Goal: Transaction & Acquisition: Purchase product/service

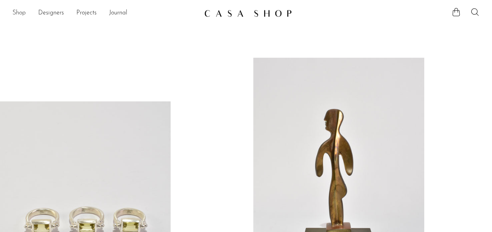
click at [19, 14] on link "Shop" at bounding box center [18, 13] width 13 height 10
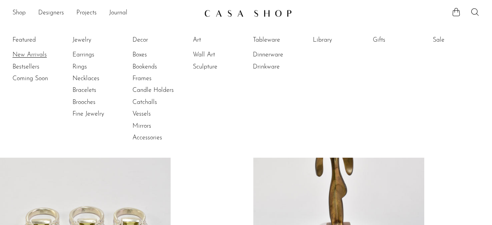
click at [22, 54] on link "New Arrivals" at bounding box center [41, 55] width 58 height 9
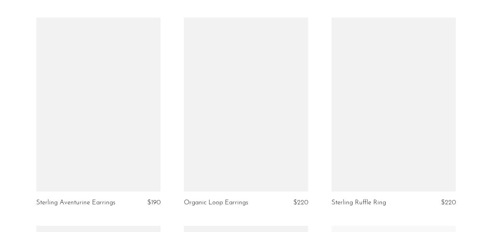
scroll to position [1538, 0]
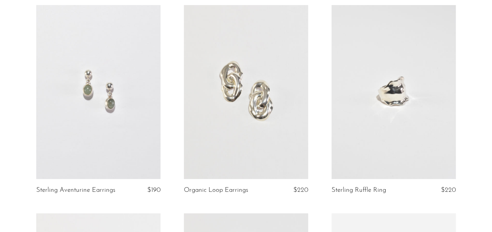
click at [121, 137] on link at bounding box center [98, 92] width 124 height 174
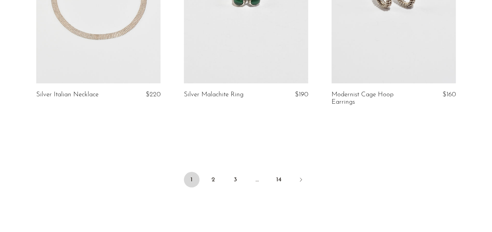
scroll to position [2469, 0]
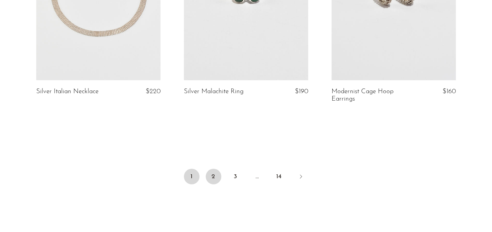
click at [208, 174] on link "2" at bounding box center [214, 177] width 16 height 16
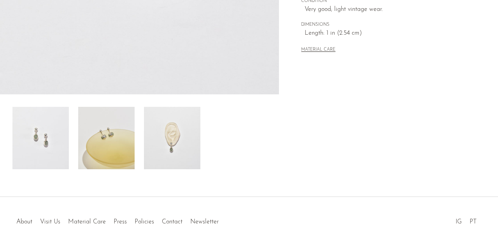
scroll to position [243, 0]
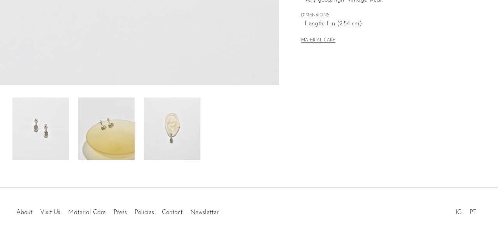
click at [169, 157] on img at bounding box center [172, 128] width 56 height 62
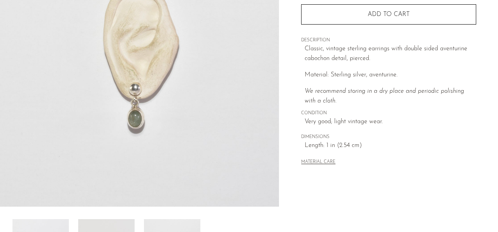
scroll to position [202, 0]
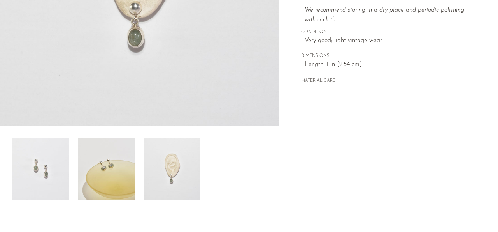
click at [123, 176] on img at bounding box center [106, 169] width 56 height 62
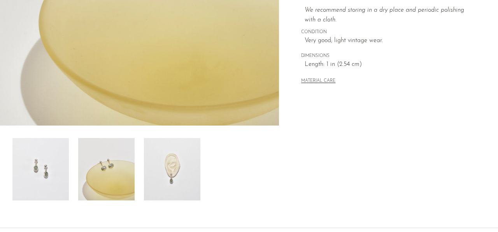
click at [172, 188] on img at bounding box center [172, 169] width 56 height 62
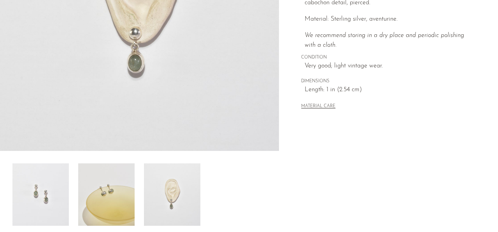
scroll to position [162, 0]
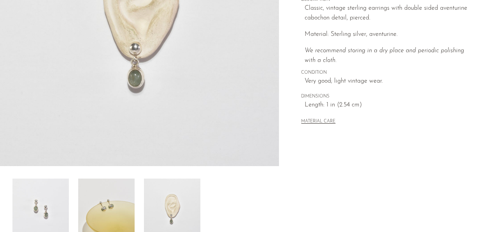
click at [97, 214] on img at bounding box center [106, 209] width 56 height 62
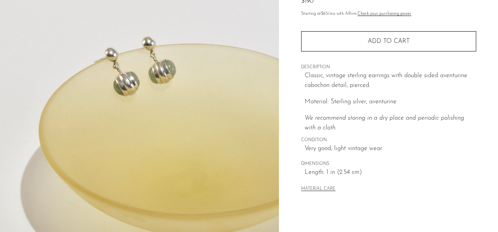
scroll to position [81, 0]
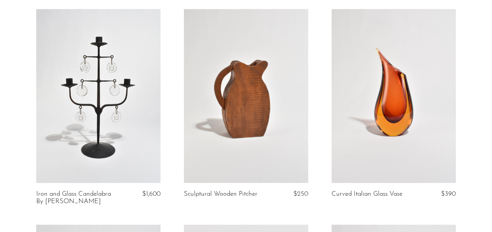
scroll to position [283, 0]
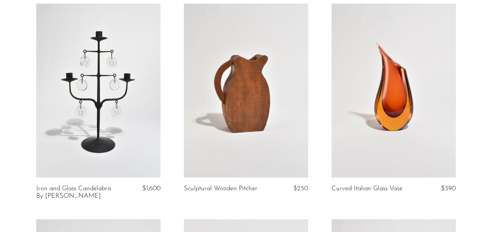
click at [287, 154] on link at bounding box center [246, 91] width 124 height 174
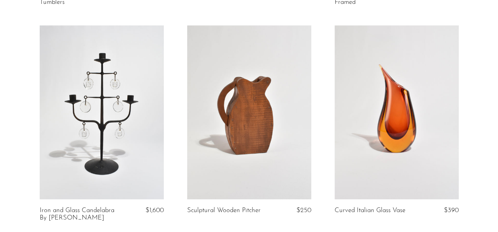
scroll to position [0, 0]
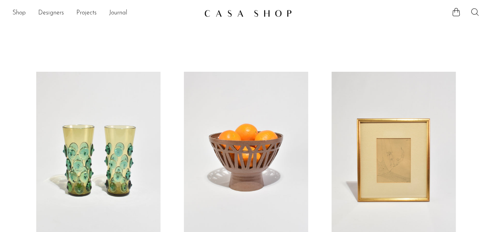
click at [476, 11] on icon at bounding box center [474, 11] width 9 height 9
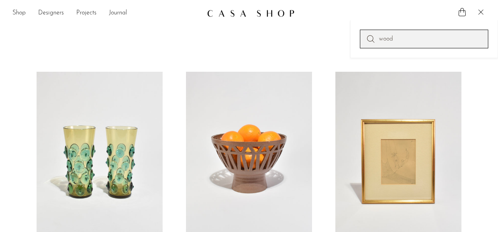
type input "wood"
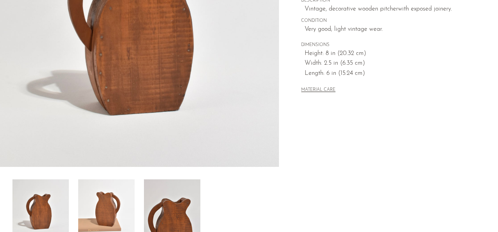
scroll to position [162, 0]
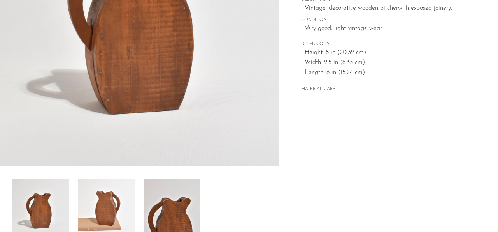
click at [170, 227] on img at bounding box center [172, 209] width 56 height 62
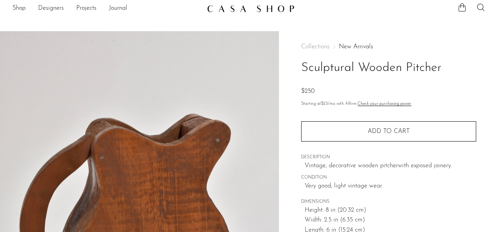
scroll to position [0, 0]
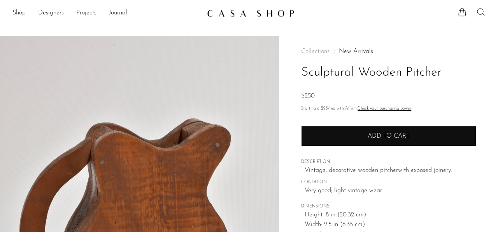
click at [347, 137] on button "Add to cart" at bounding box center [388, 136] width 175 height 20
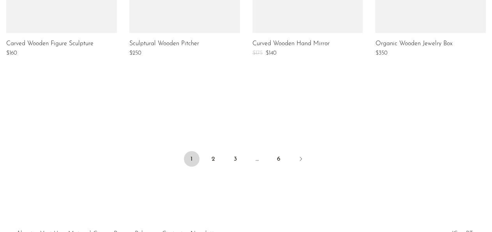
scroll to position [688, 0]
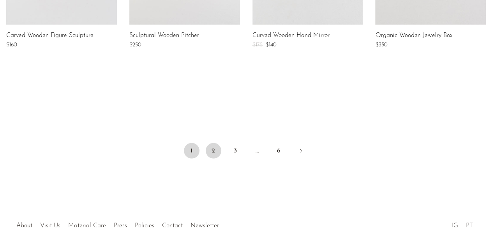
click at [211, 151] on link "2" at bounding box center [214, 150] width 16 height 16
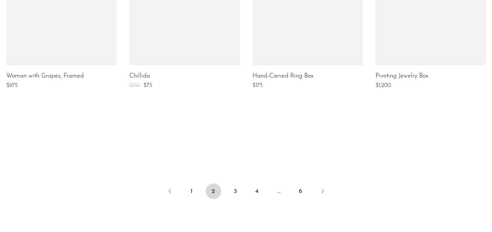
scroll to position [688, 0]
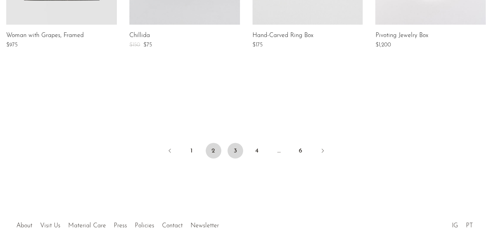
click at [230, 153] on link "3" at bounding box center [235, 150] width 16 height 16
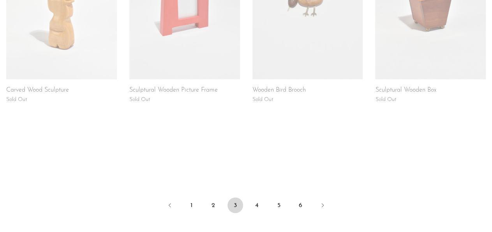
scroll to position [648, 0]
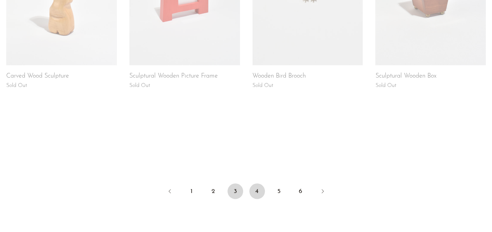
click at [257, 192] on link "4" at bounding box center [257, 191] width 16 height 16
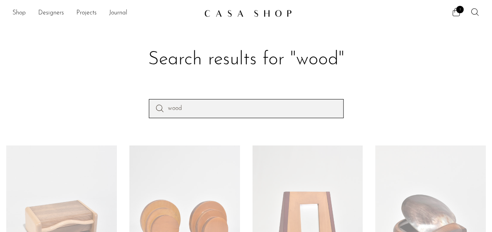
click at [197, 105] on input "wood" at bounding box center [246, 108] width 195 height 19
type input "w"
type input "brooch"
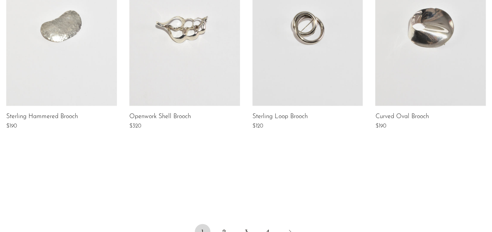
scroll to position [648, 0]
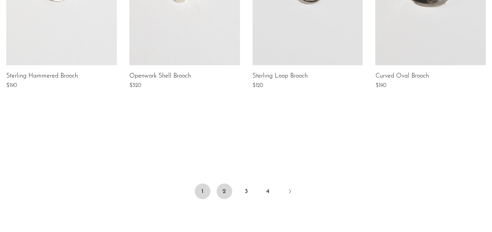
click at [220, 188] on link "2" at bounding box center [224, 191] width 16 height 16
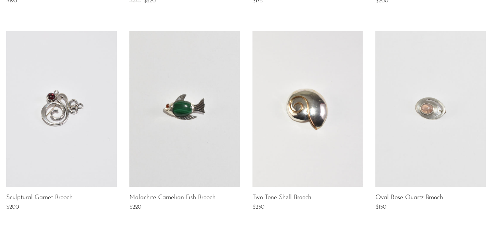
scroll to position [648, 0]
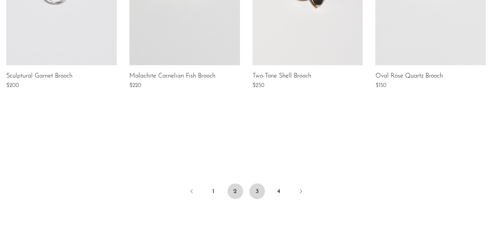
click at [254, 189] on link "3" at bounding box center [257, 191] width 16 height 16
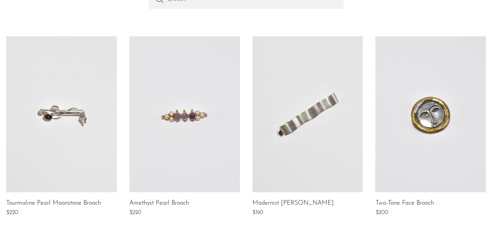
scroll to position [121, 0]
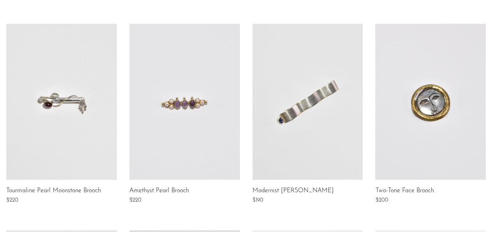
click at [188, 144] on link at bounding box center [184, 102] width 111 height 156
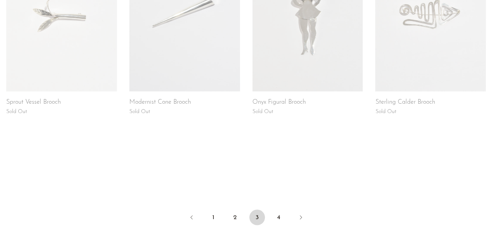
scroll to position [648, 0]
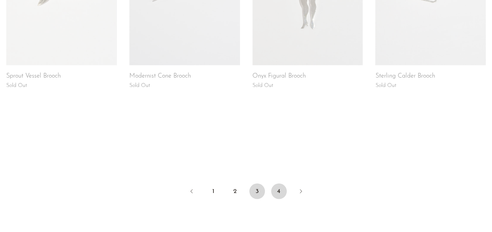
click at [276, 192] on link "4" at bounding box center [279, 191] width 16 height 16
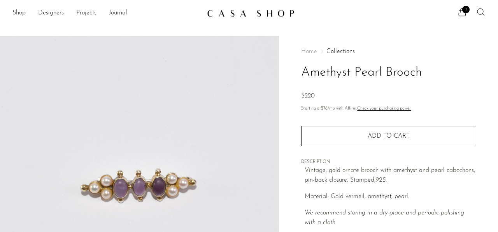
scroll to position [40, 0]
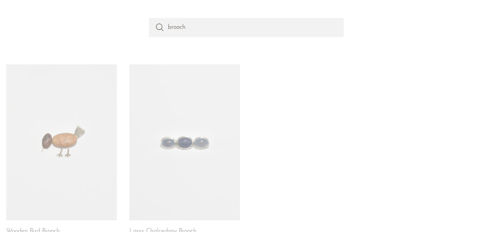
scroll to position [121, 0]
